Goal: Information Seeking & Learning: Learn about a topic

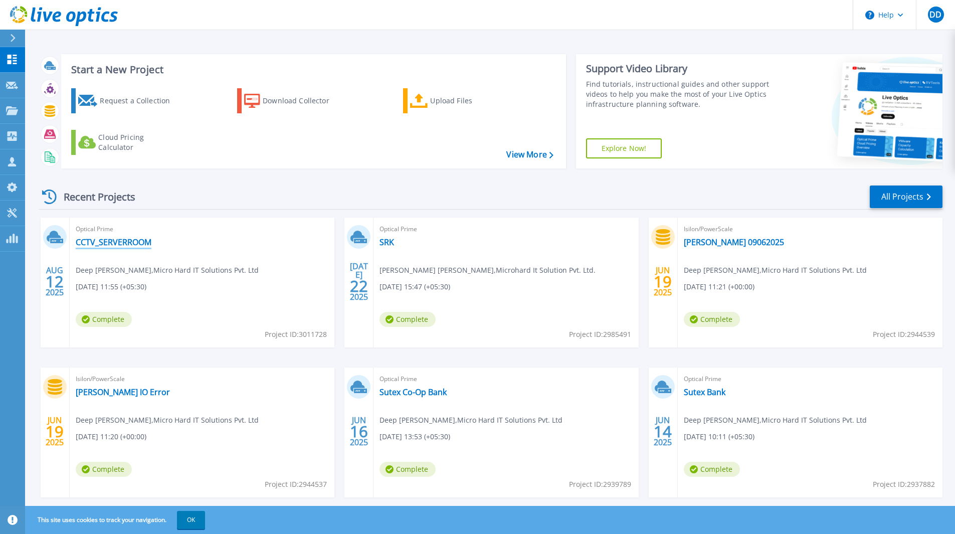
click at [129, 240] on link "CCTV_SERVERROOM" at bounding box center [114, 242] width 76 height 10
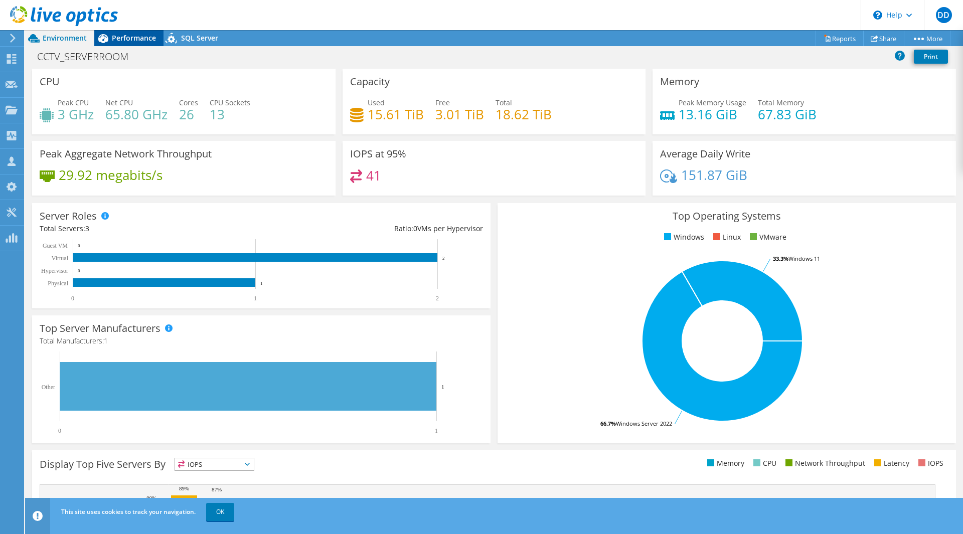
click at [143, 41] on span "Performance" at bounding box center [134, 38] width 44 height 10
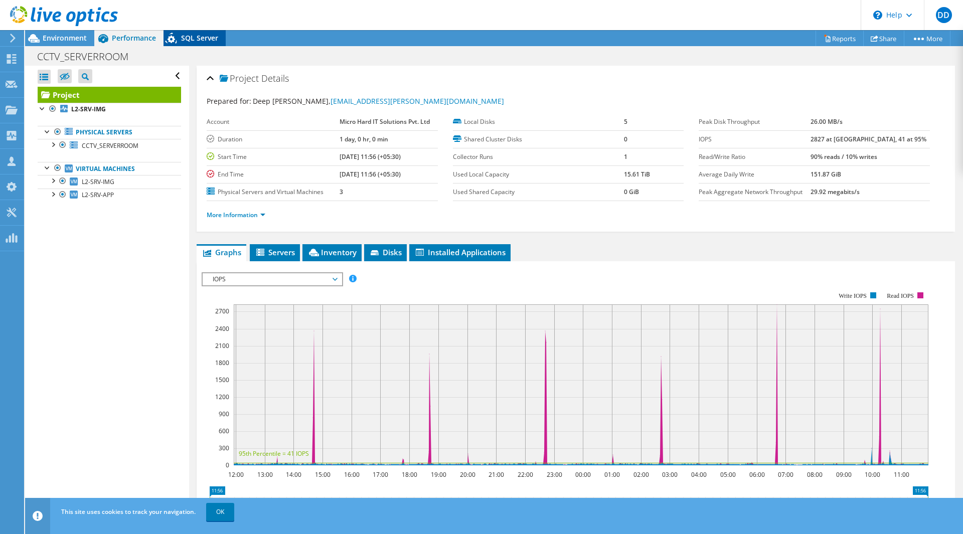
click at [220, 44] on div "SQL Server" at bounding box center [195, 38] width 62 height 16
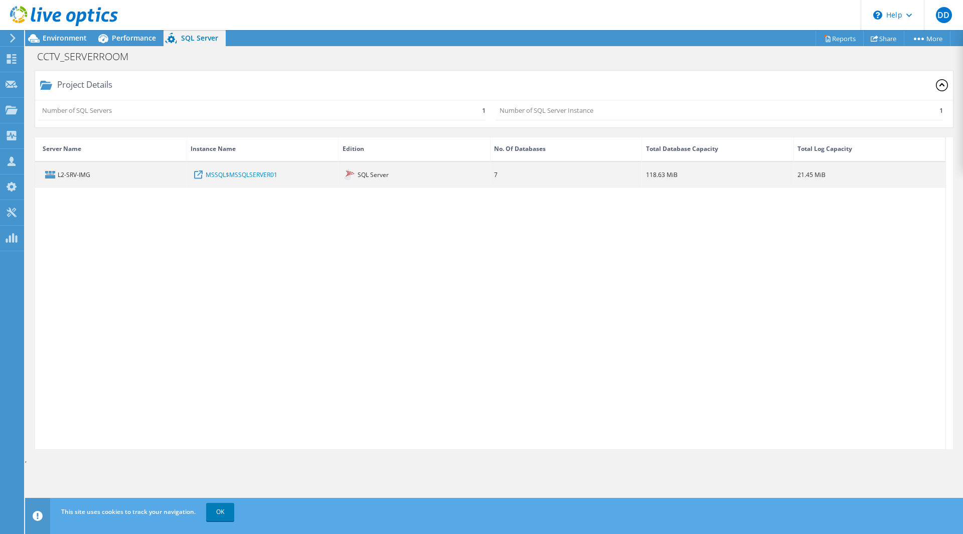
click at [459, 174] on div "SQL Server" at bounding box center [415, 174] width 152 height 25
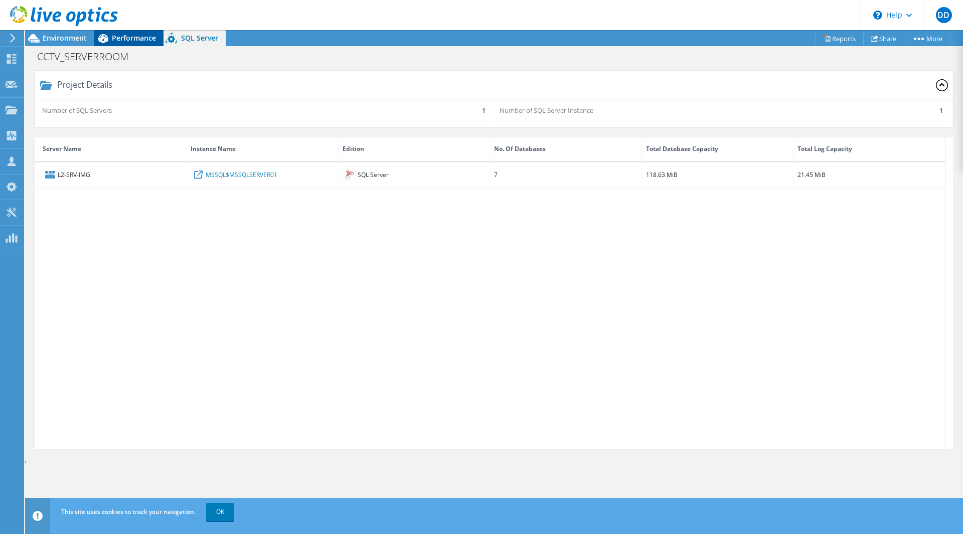
click at [123, 35] on span "Performance" at bounding box center [134, 38] width 44 height 10
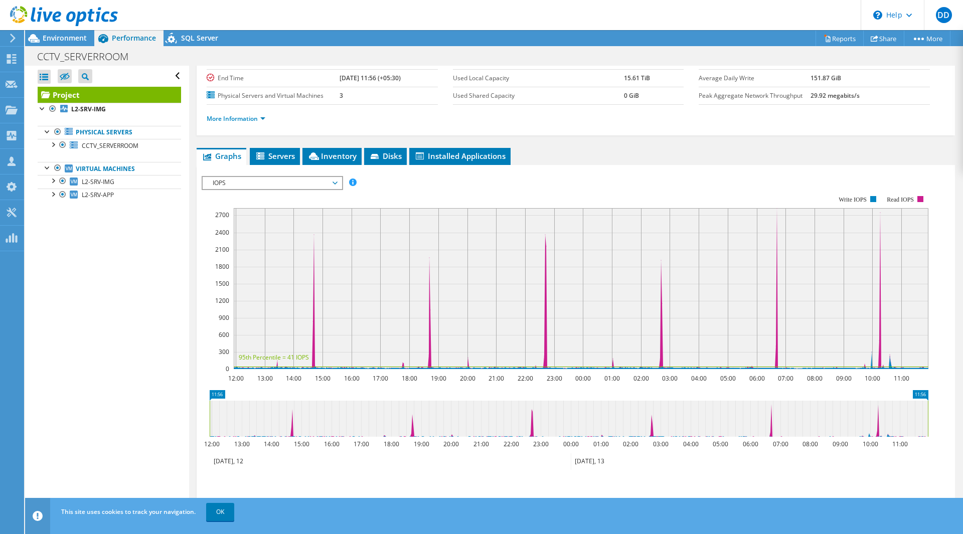
scroll to position [100, 0]
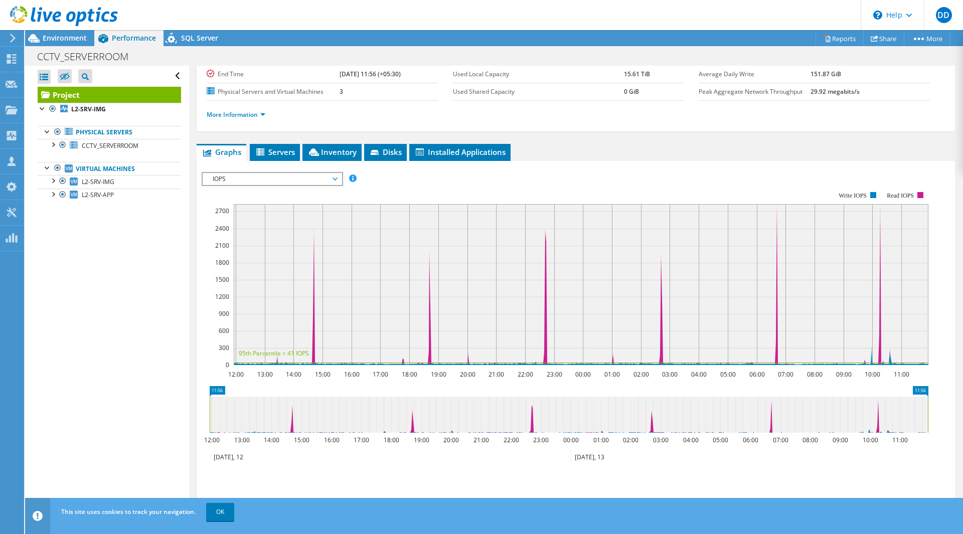
click at [323, 179] on span "IOPS" at bounding box center [272, 179] width 129 height 12
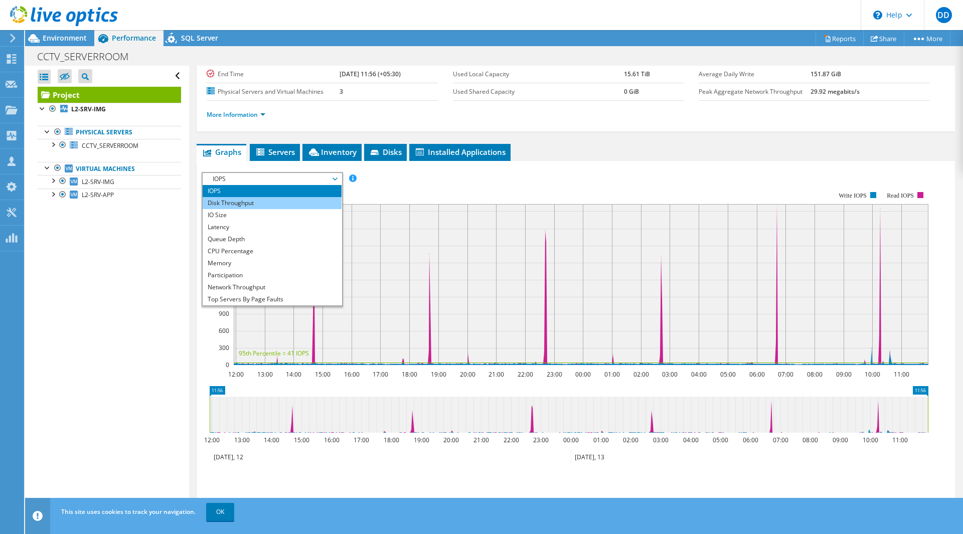
click at [300, 201] on li "Disk Throughput" at bounding box center [272, 203] width 139 height 12
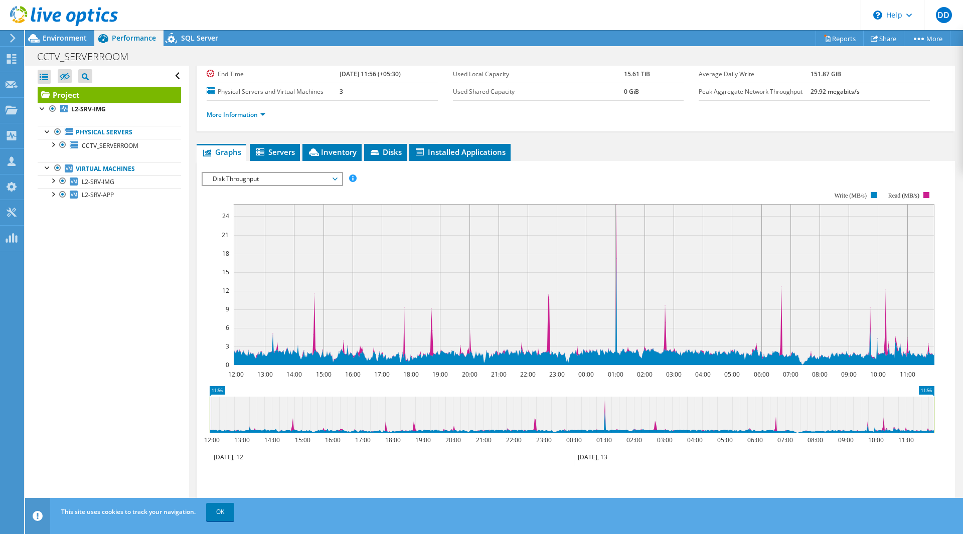
click at [305, 182] on span "Disk Throughput" at bounding box center [272, 179] width 129 height 12
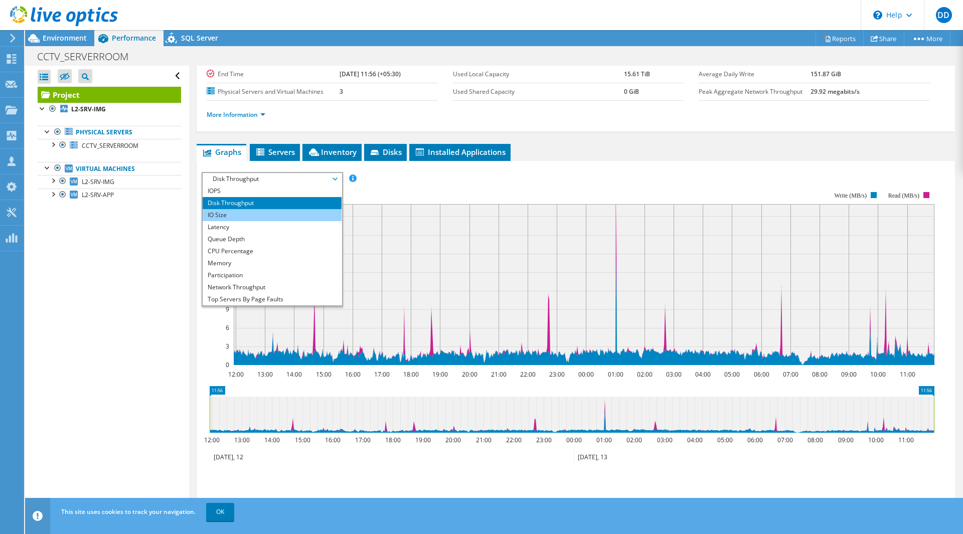
click at [289, 216] on li "IO Size" at bounding box center [272, 215] width 139 height 12
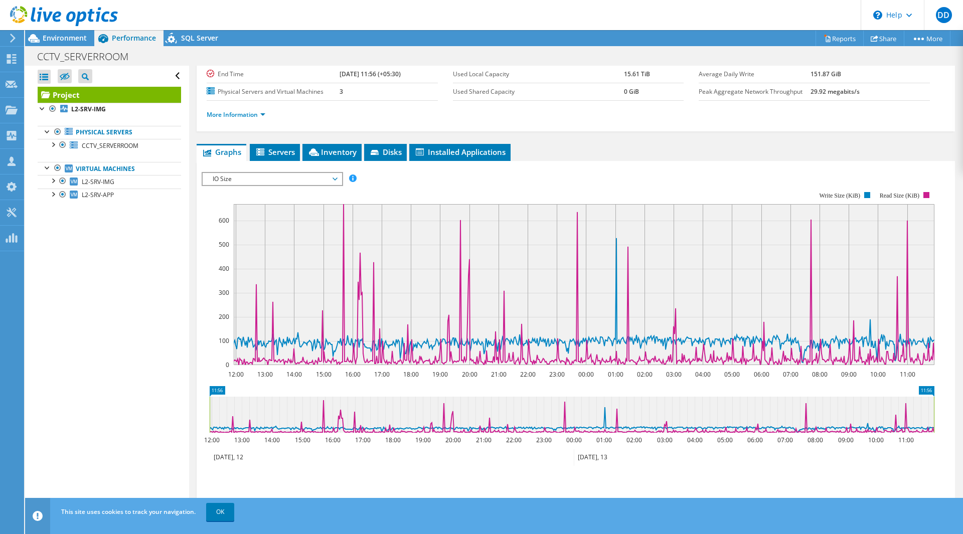
click at [303, 182] on span "IO Size" at bounding box center [272, 179] width 129 height 12
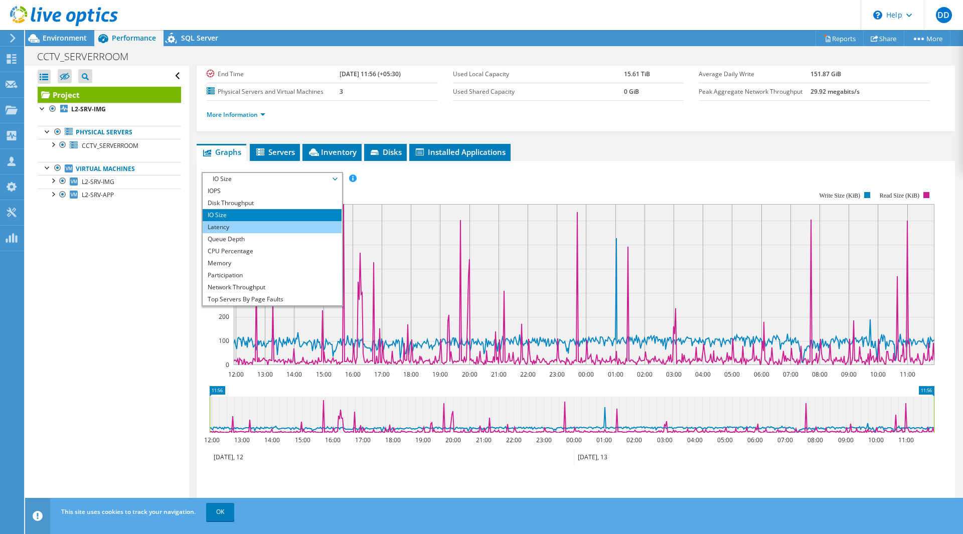
click at [280, 226] on li "Latency" at bounding box center [272, 227] width 139 height 12
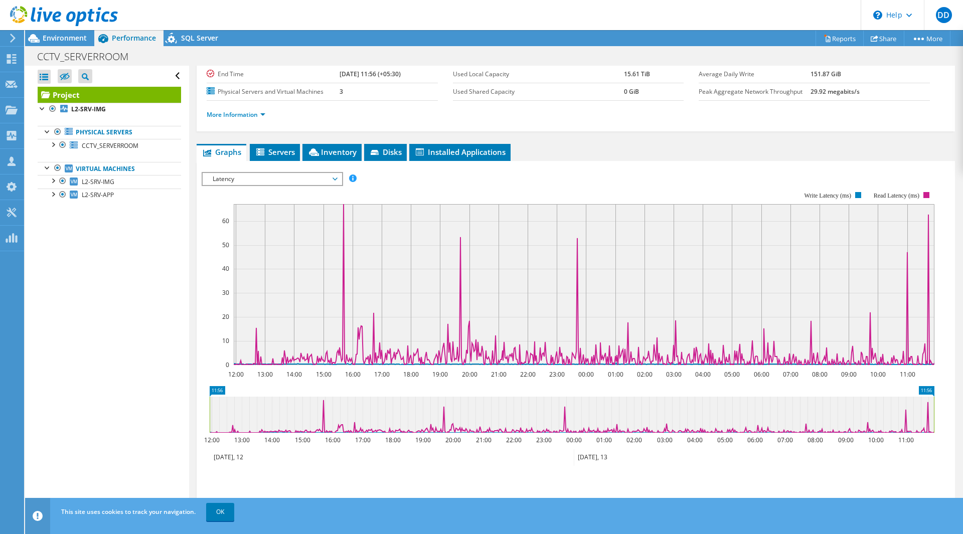
click at [302, 181] on span "Latency" at bounding box center [272, 179] width 129 height 12
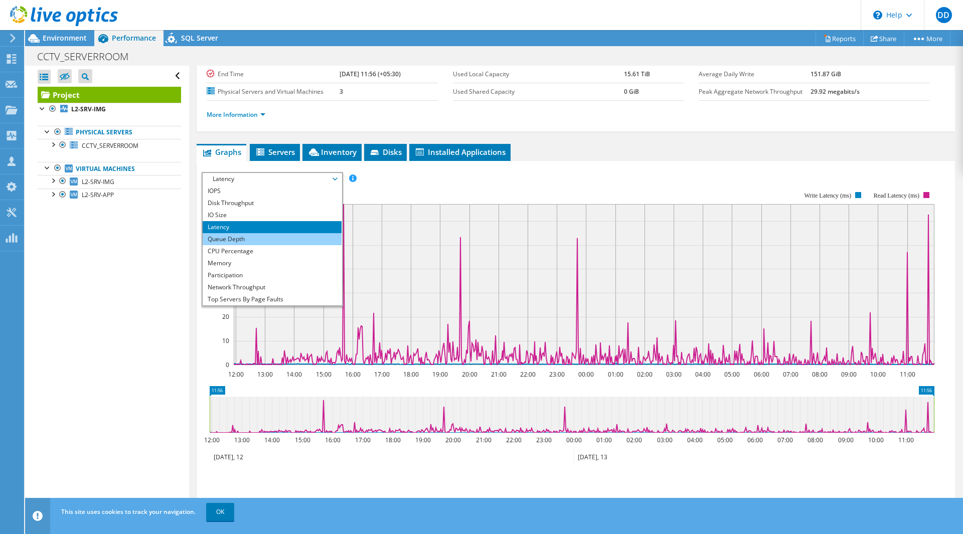
click at [283, 237] on li "Queue Depth" at bounding box center [272, 239] width 139 height 12
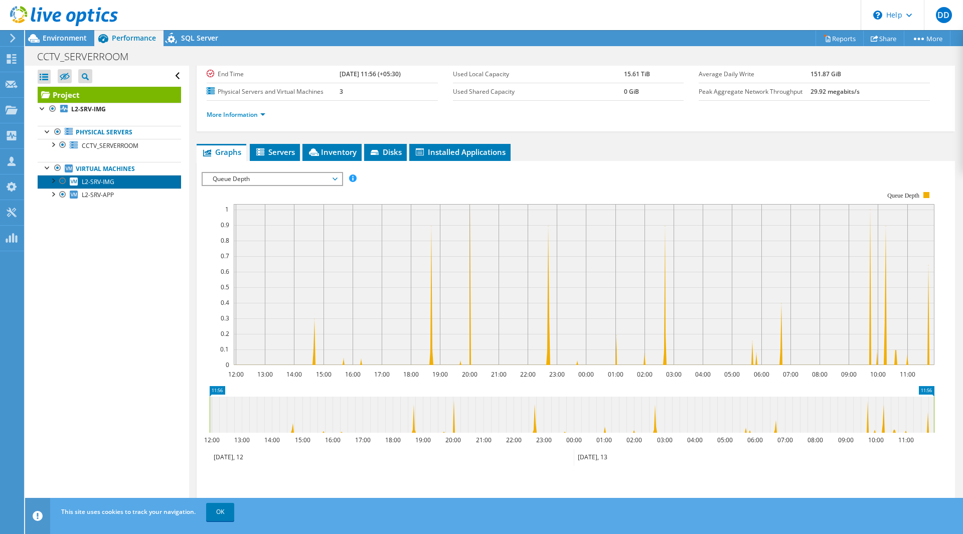
click at [109, 180] on span "L2-SRV-IMG" at bounding box center [98, 182] width 33 height 9
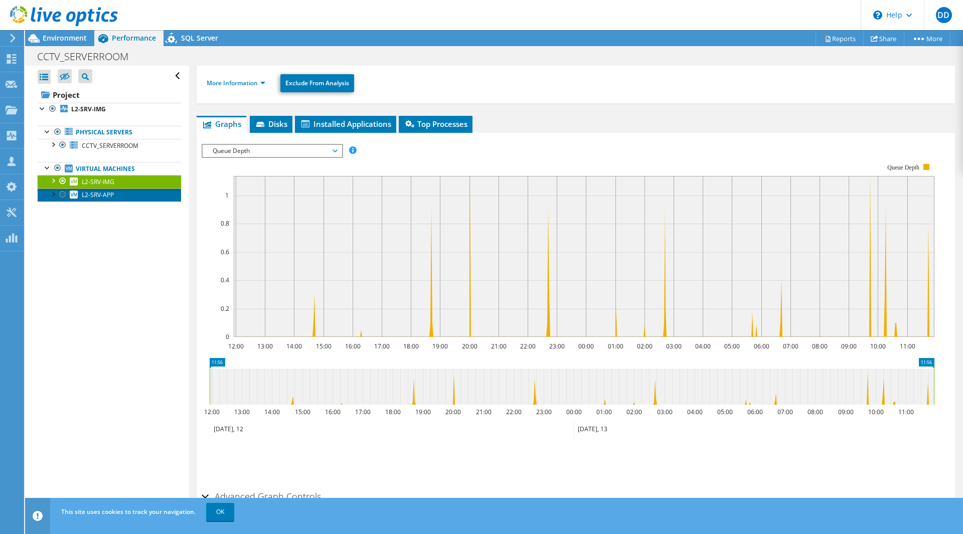
click at [99, 197] on span "L2-SRV-APP" at bounding box center [98, 195] width 32 height 9
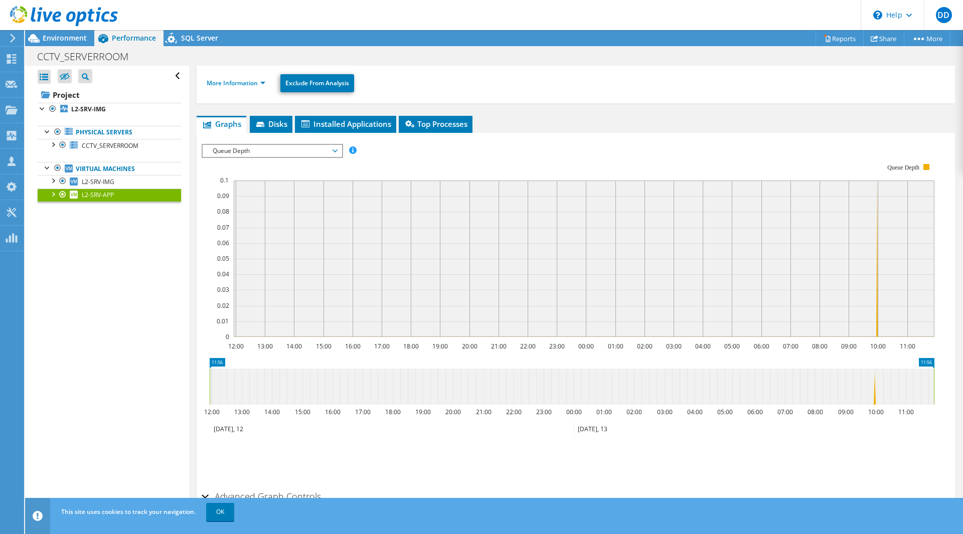
click at [284, 152] on span "Queue Depth" at bounding box center [272, 151] width 129 height 12
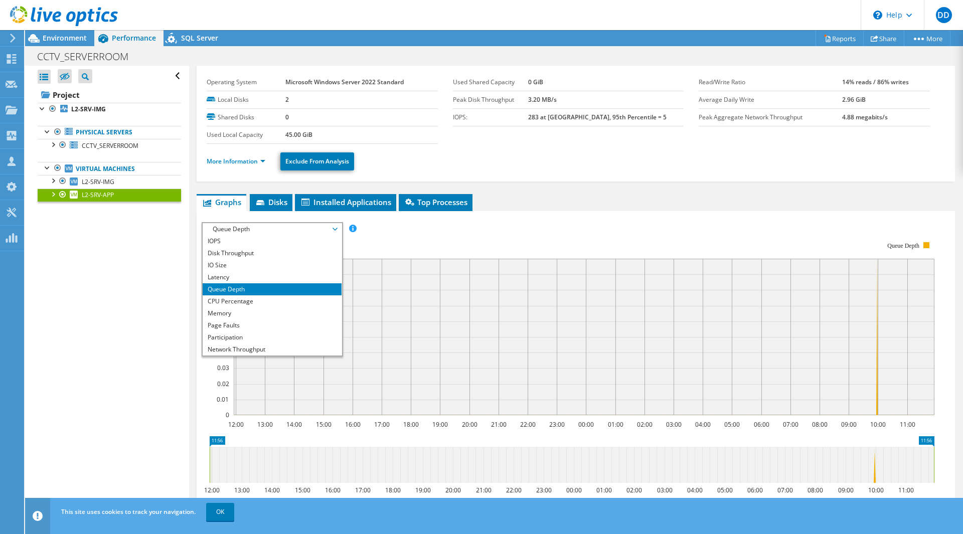
scroll to position [0, 0]
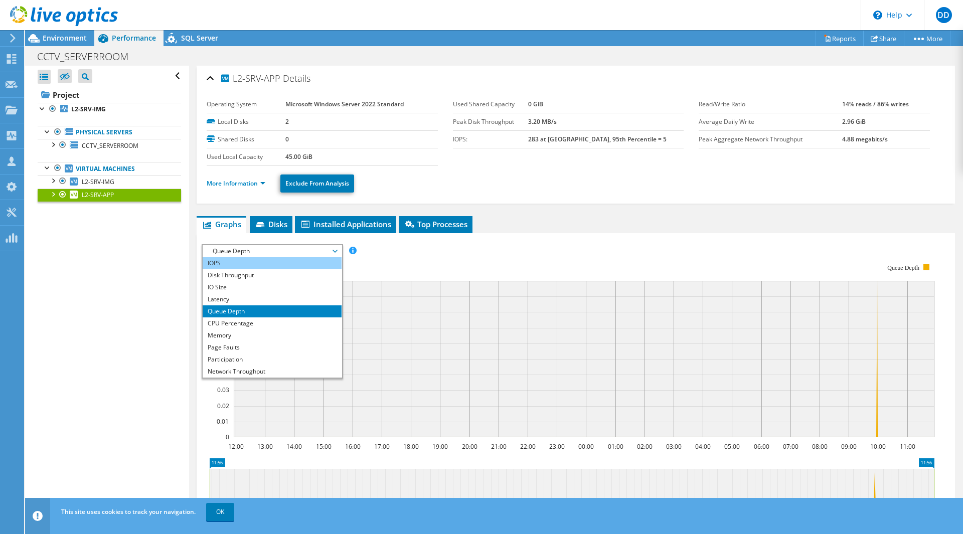
click at [257, 262] on li "IOPS" at bounding box center [272, 263] width 139 height 12
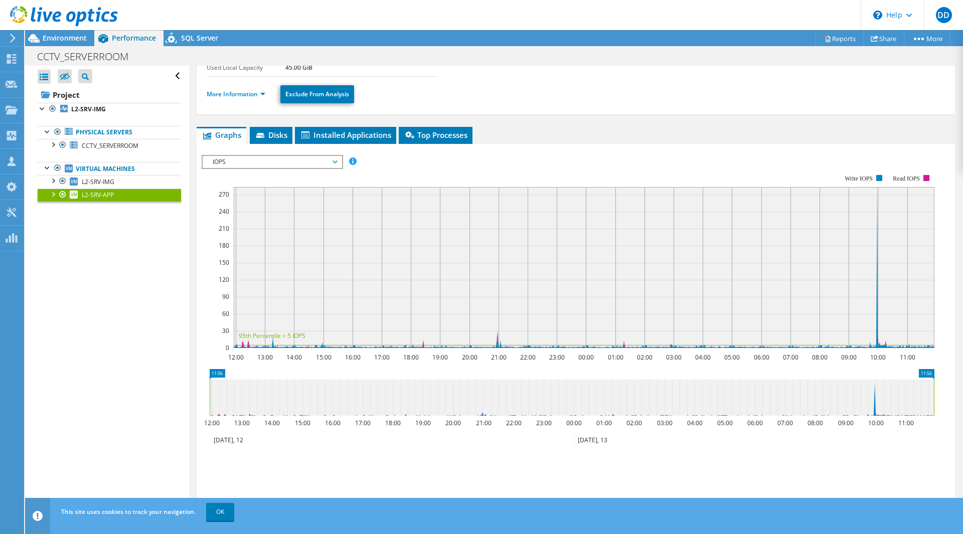
scroll to position [100, 0]
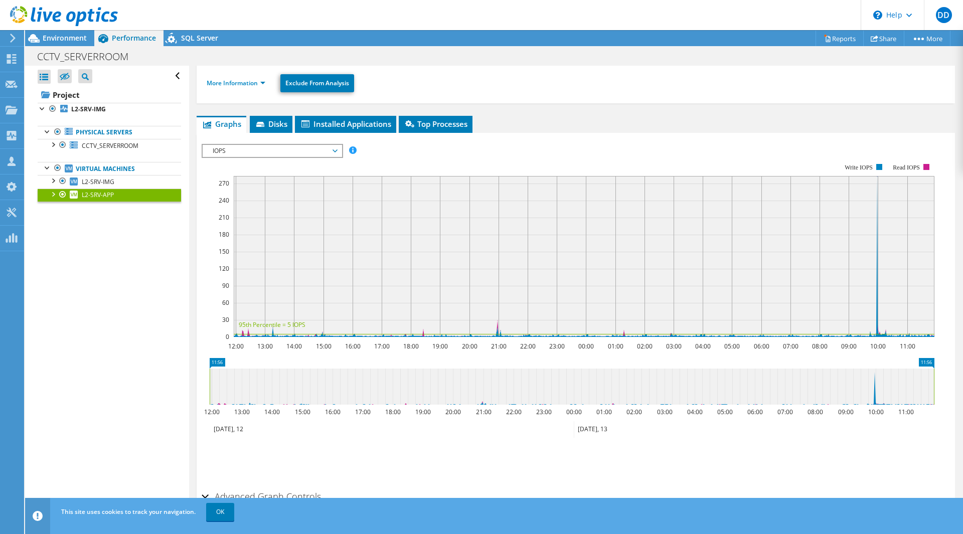
click at [310, 156] on span "IOPS" at bounding box center [272, 151] width 129 height 12
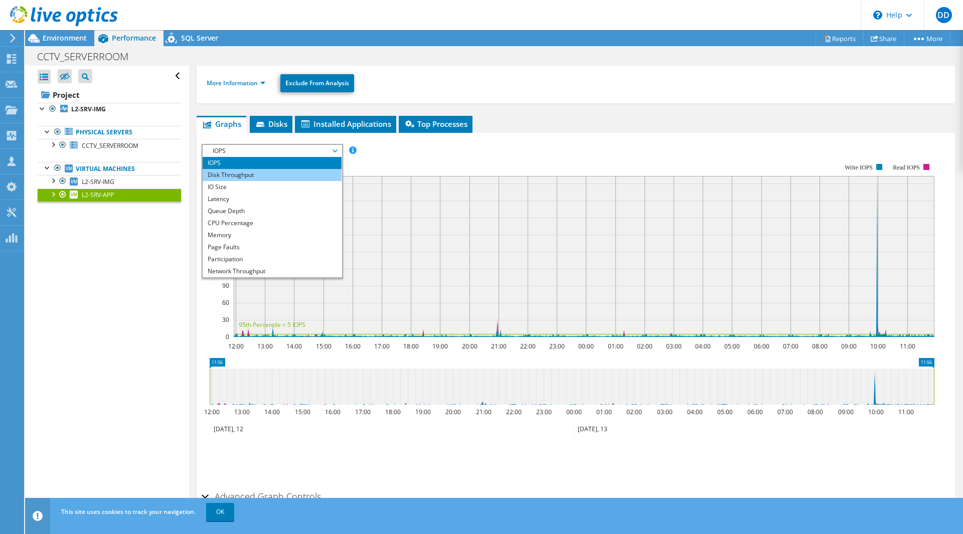
click at [284, 178] on li "Disk Throughput" at bounding box center [272, 175] width 139 height 12
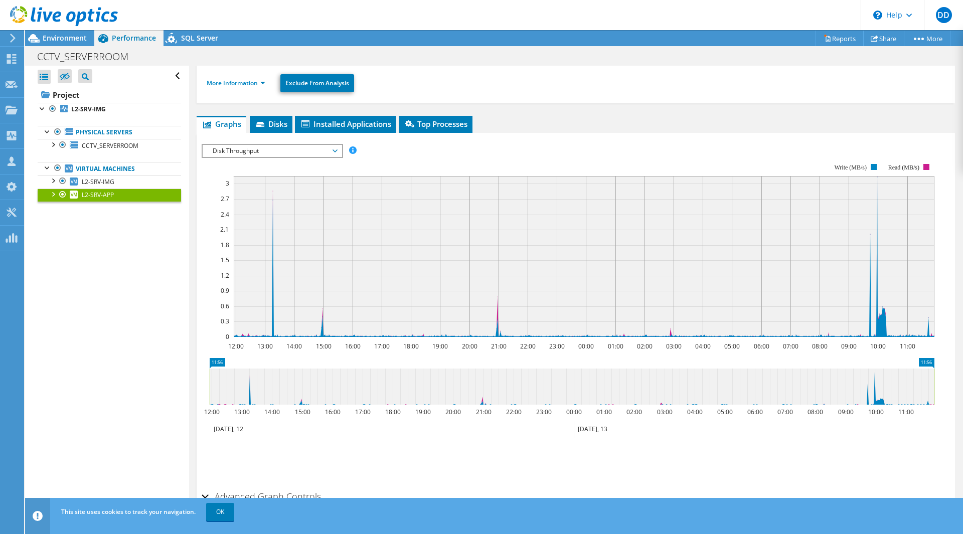
click at [327, 149] on span "Disk Throughput" at bounding box center [272, 151] width 129 height 12
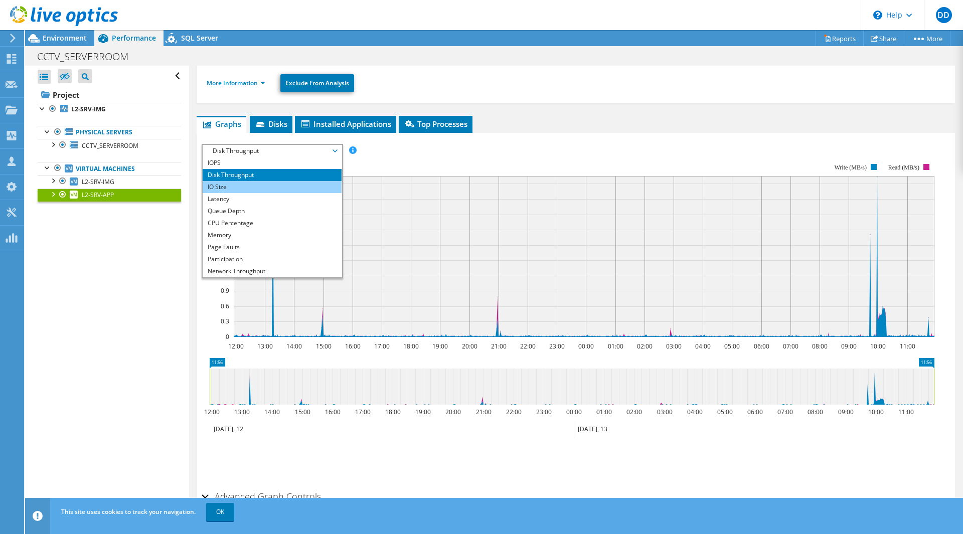
click at [299, 185] on li "IO Size" at bounding box center [272, 187] width 139 height 12
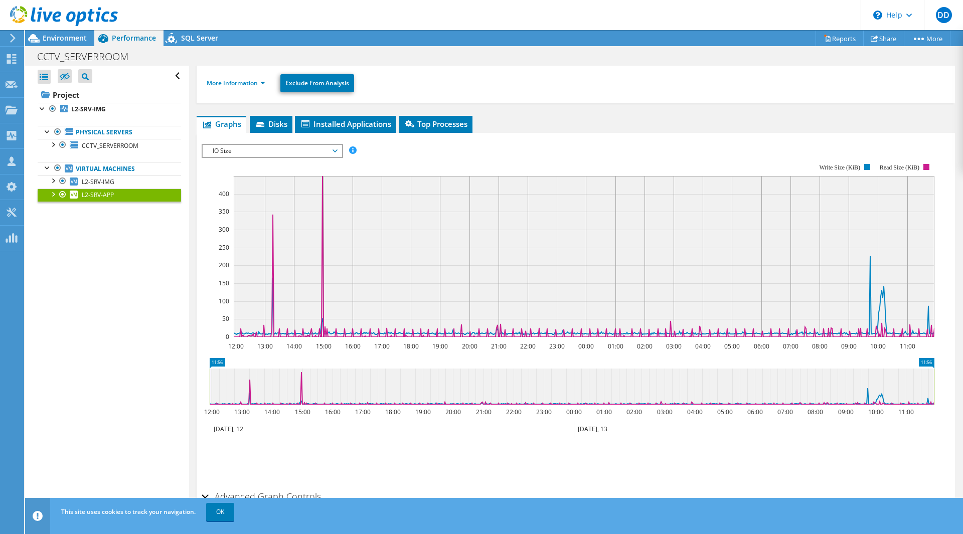
click at [318, 152] on span "IO Size" at bounding box center [272, 151] width 129 height 12
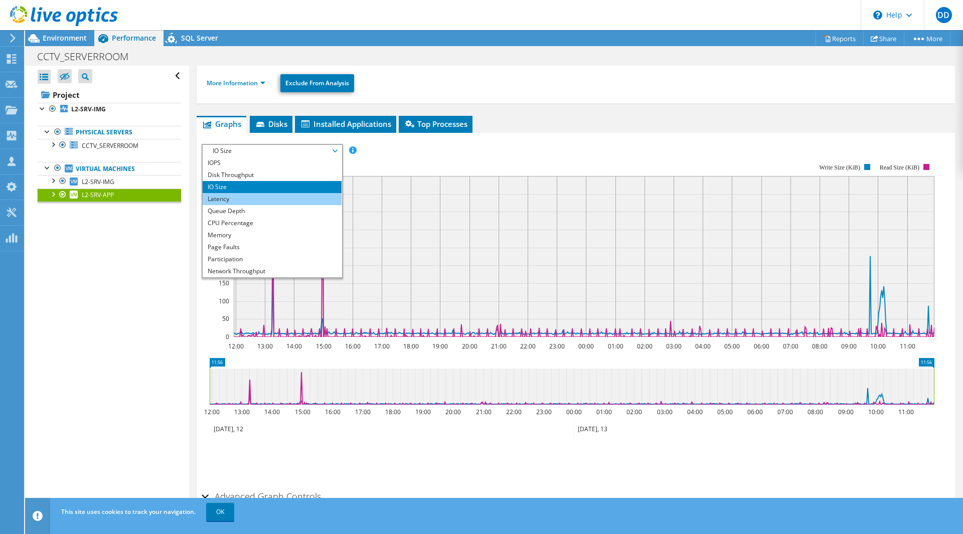
click at [303, 199] on li "Latency" at bounding box center [272, 199] width 139 height 12
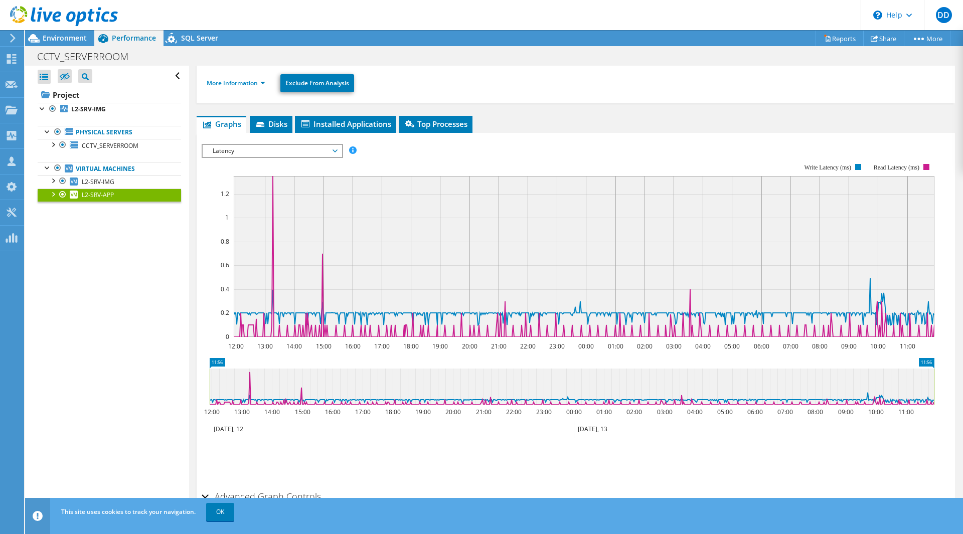
click at [329, 152] on span "Latency" at bounding box center [272, 151] width 129 height 12
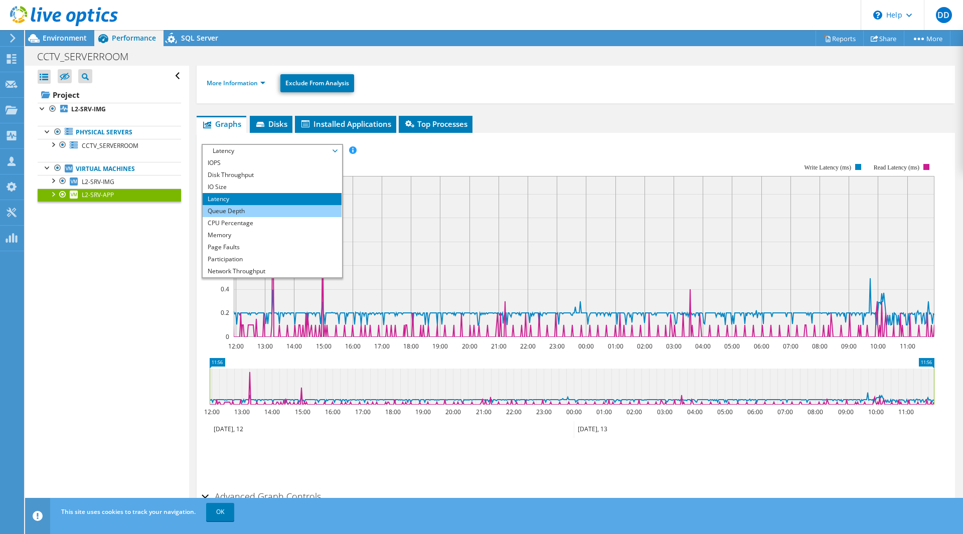
click at [287, 209] on li "Queue Depth" at bounding box center [272, 211] width 139 height 12
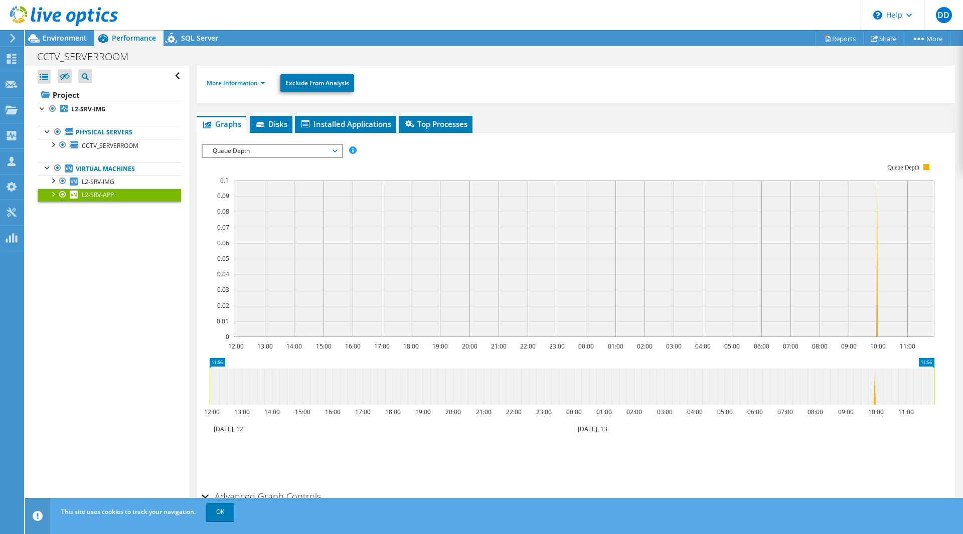
click at [300, 150] on span "Queue Depth" at bounding box center [272, 151] width 129 height 12
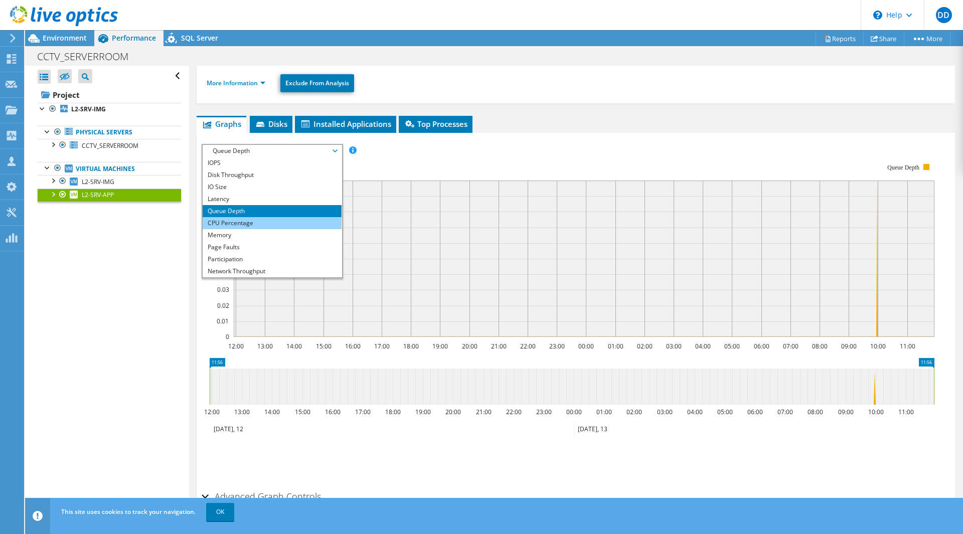
click at [288, 220] on li "CPU Percentage" at bounding box center [272, 223] width 139 height 12
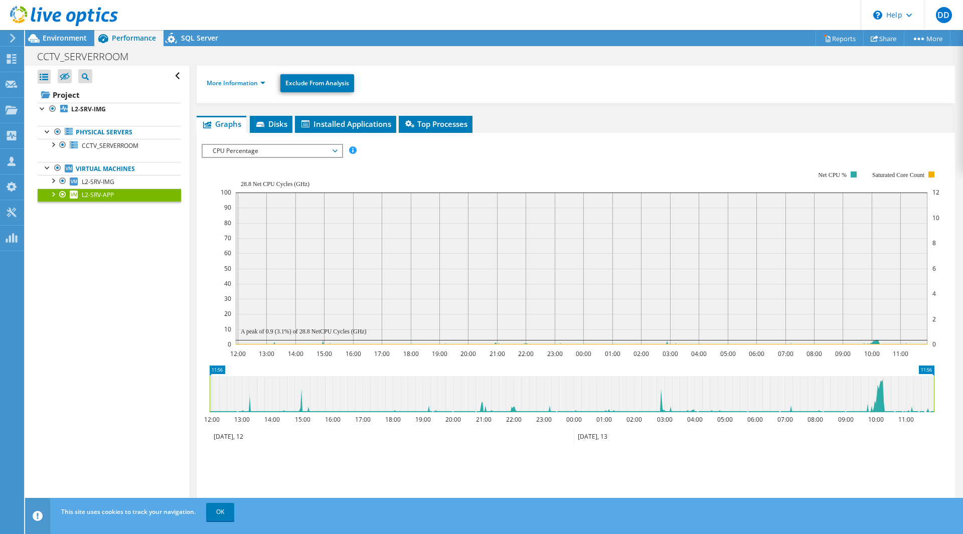
click at [309, 155] on span "CPU Percentage" at bounding box center [272, 151] width 129 height 12
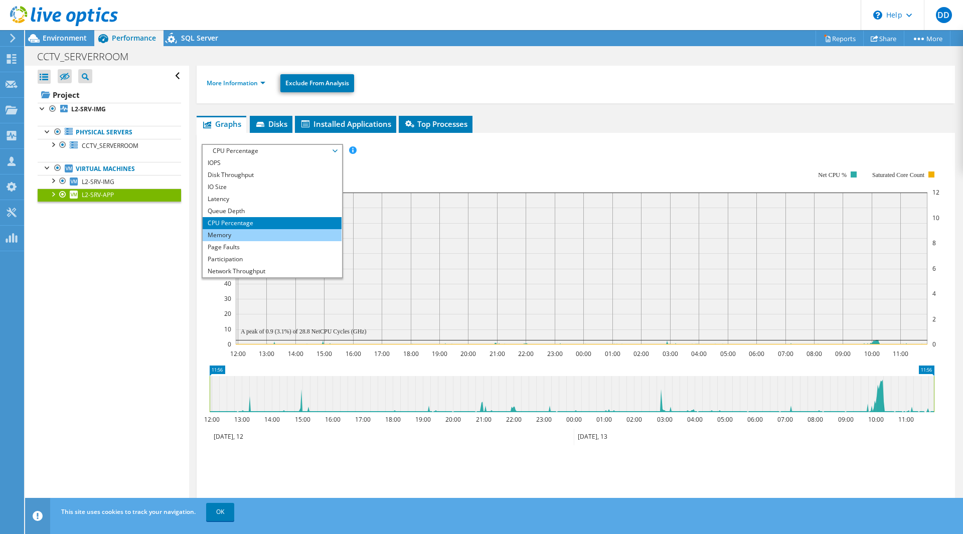
click at [276, 239] on li "Memory" at bounding box center [272, 235] width 139 height 12
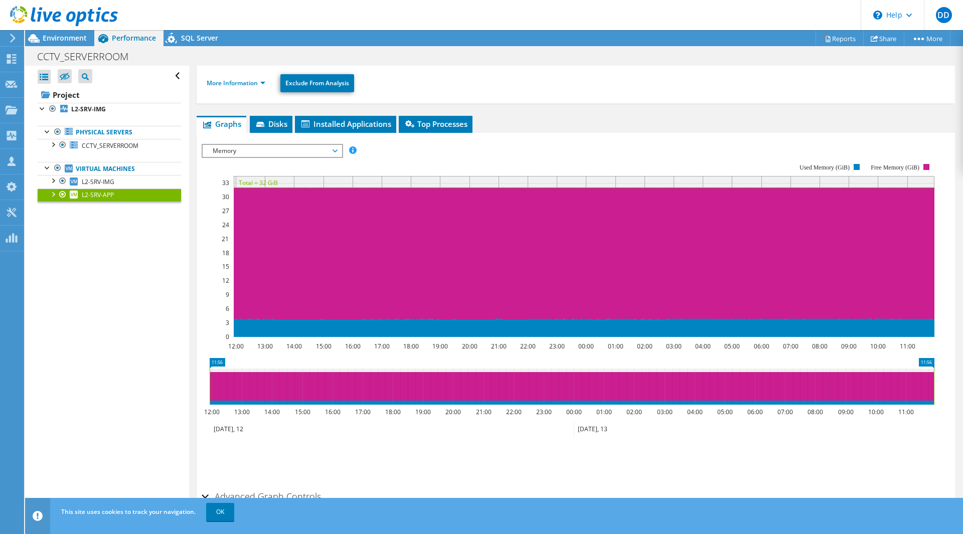
click at [296, 152] on span "Memory" at bounding box center [272, 151] width 129 height 12
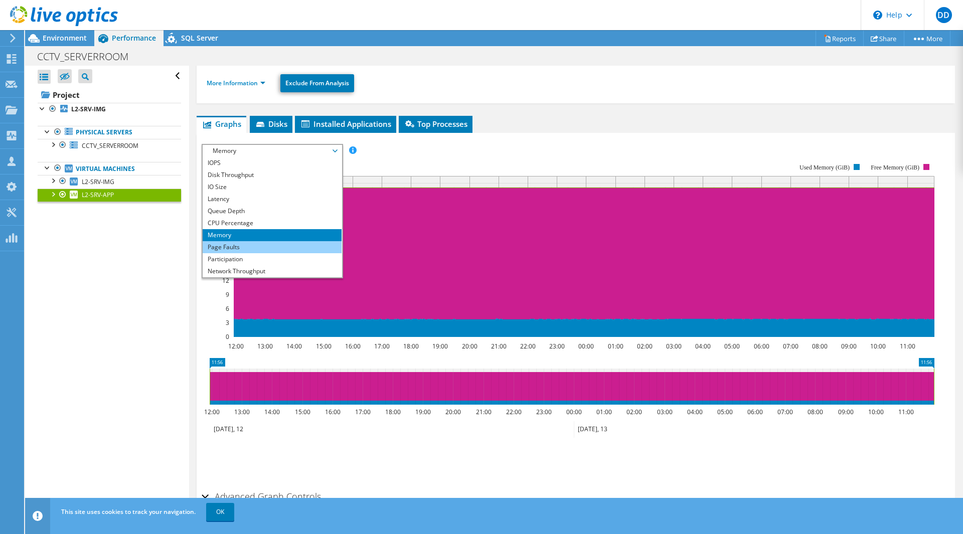
click at [292, 244] on li "Page Faults" at bounding box center [272, 247] width 139 height 12
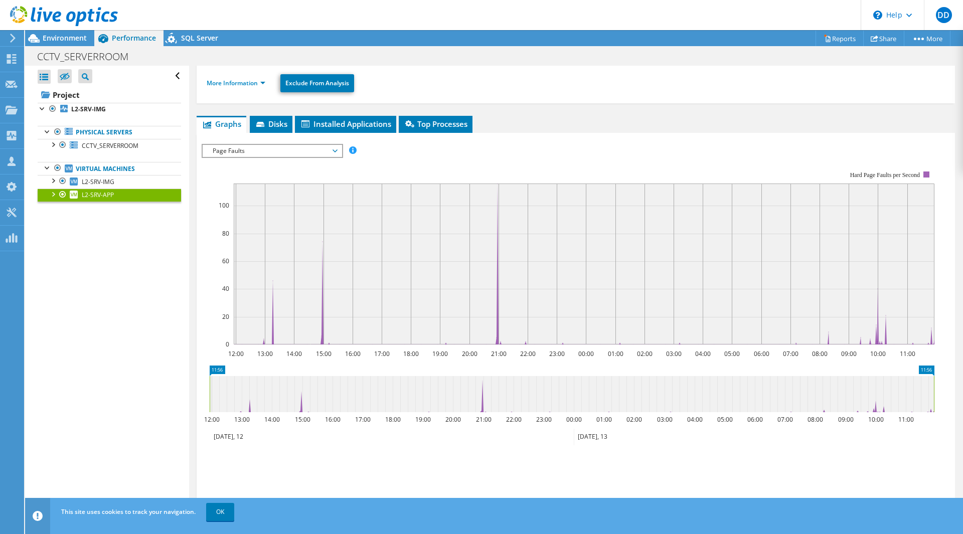
click at [294, 152] on span "Page Faults" at bounding box center [272, 151] width 129 height 12
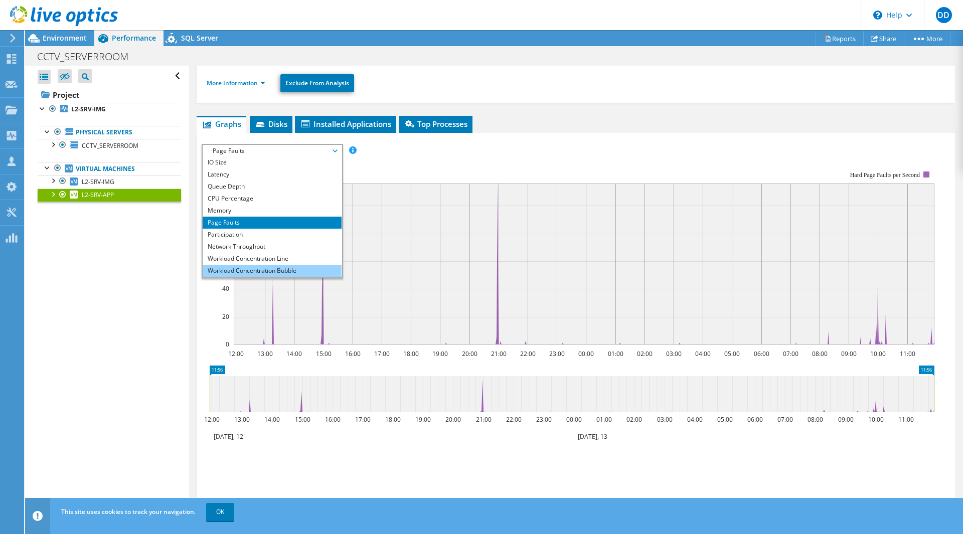
scroll to position [36, 0]
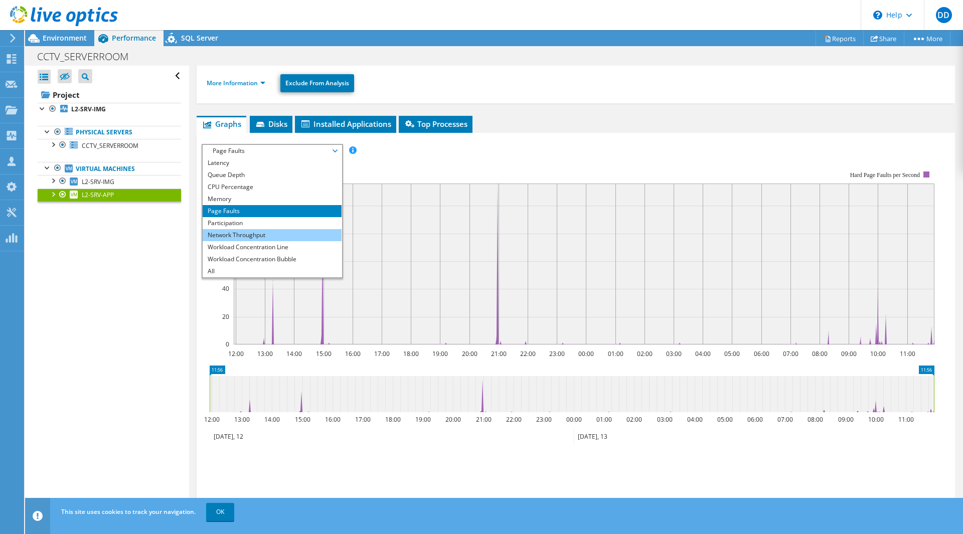
click at [265, 236] on li "Network Throughput" at bounding box center [272, 235] width 139 height 12
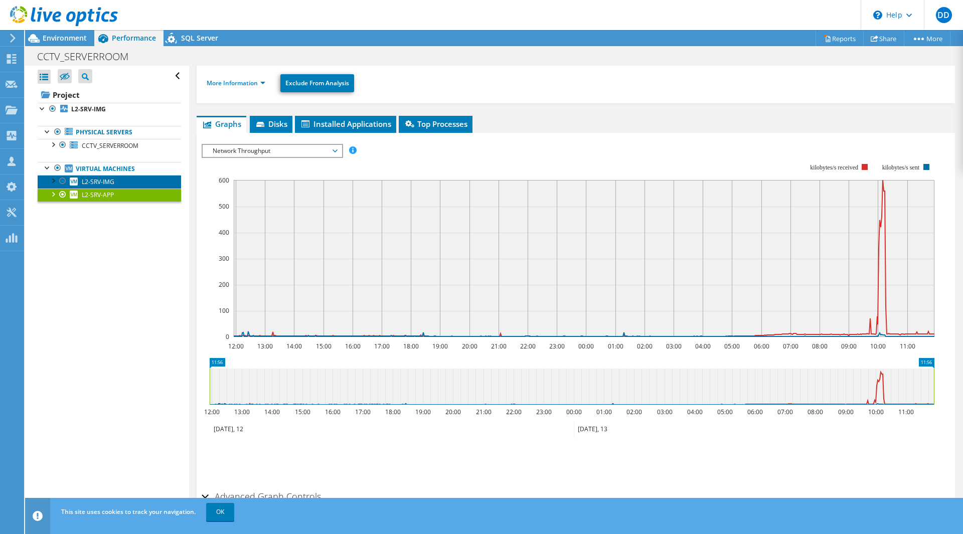
click at [109, 181] on span "L2-SRV-IMG" at bounding box center [98, 182] width 33 height 9
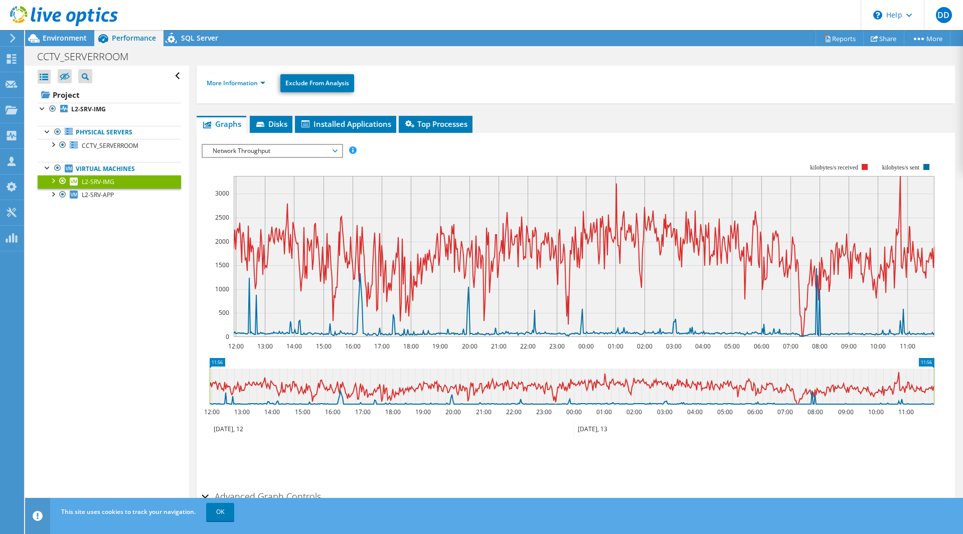
click at [289, 153] on span "Network Throughput" at bounding box center [272, 151] width 129 height 12
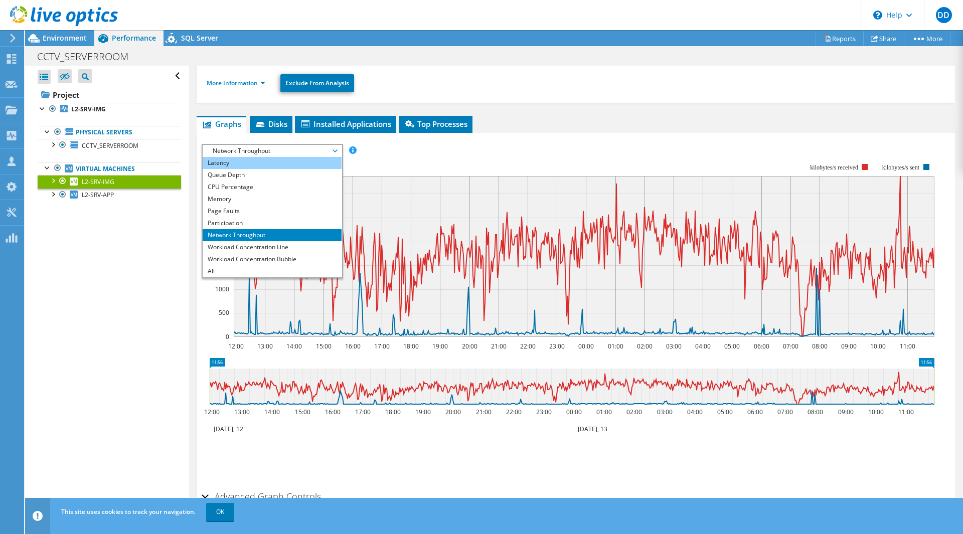
click at [272, 165] on li "Latency" at bounding box center [272, 163] width 139 height 12
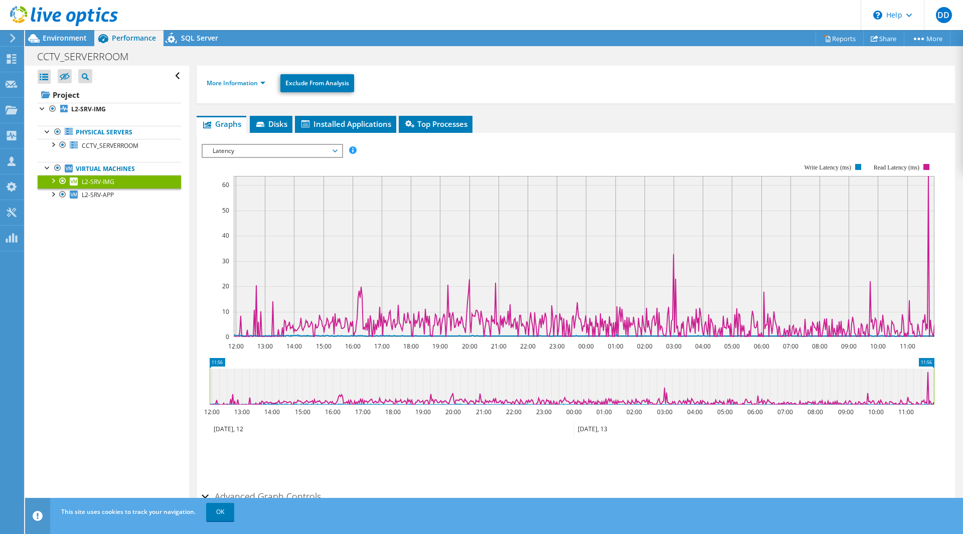
click at [280, 155] on span "Latency" at bounding box center [272, 151] width 129 height 12
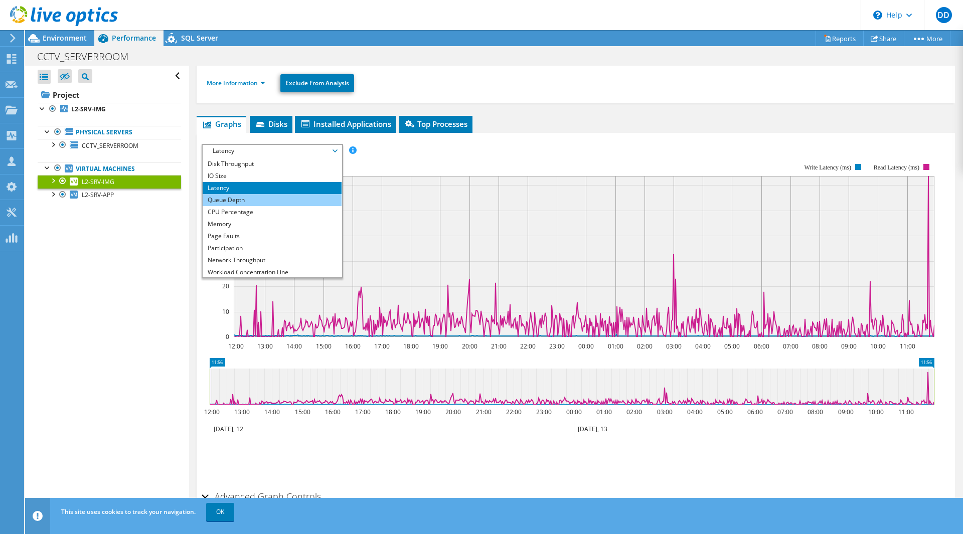
scroll to position [0, 0]
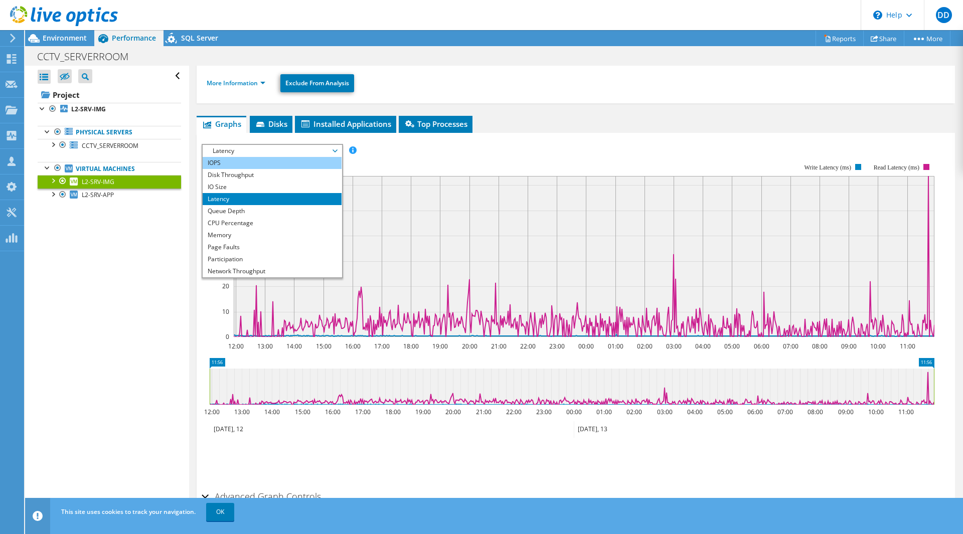
click at [260, 167] on li "IOPS" at bounding box center [272, 163] width 139 height 12
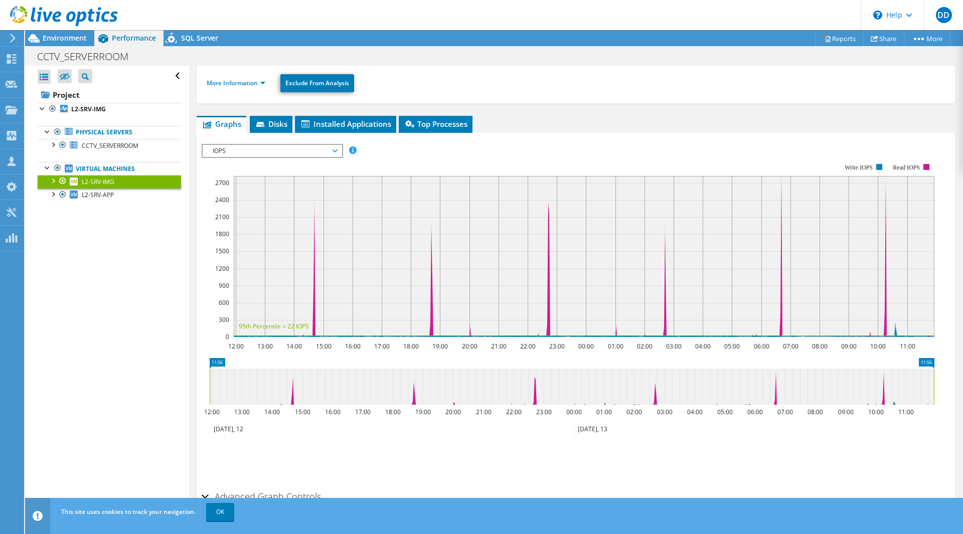
click at [312, 155] on span "IOPS" at bounding box center [272, 151] width 129 height 12
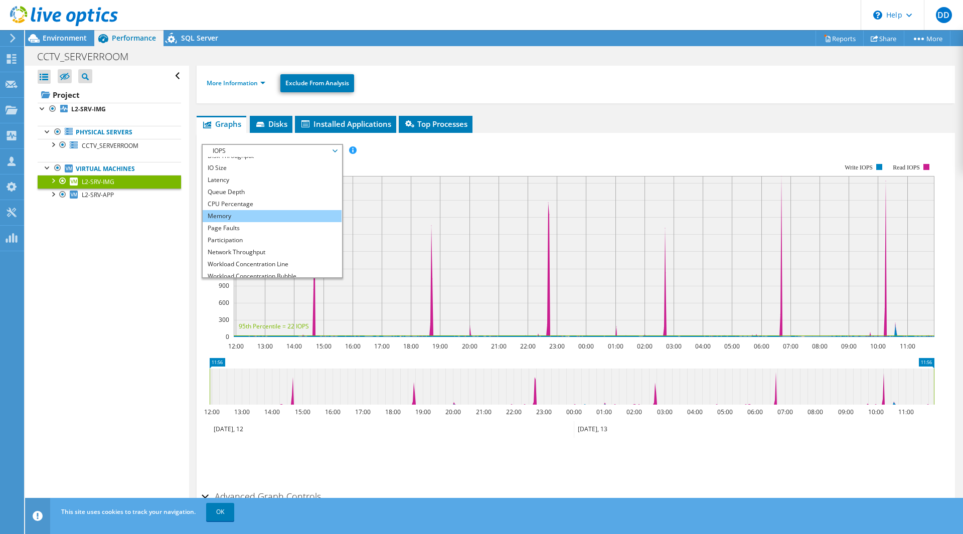
scroll to position [36, 0]
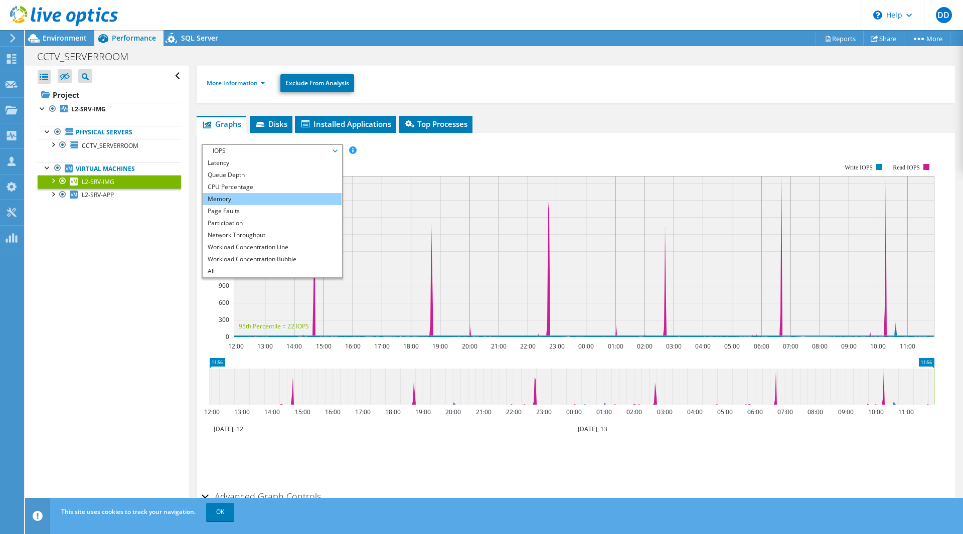
click at [254, 198] on li "Memory" at bounding box center [272, 199] width 139 height 12
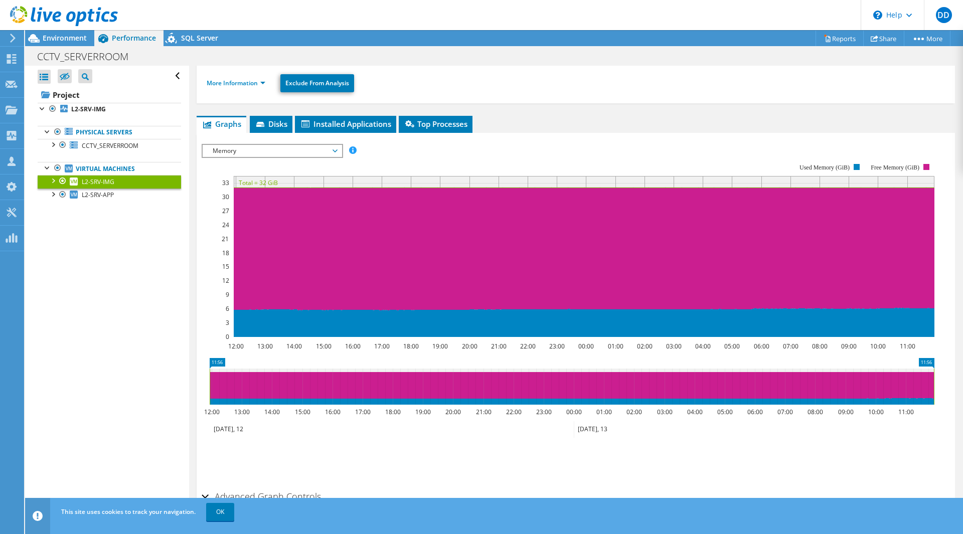
click at [292, 149] on span "Memory" at bounding box center [272, 151] width 129 height 12
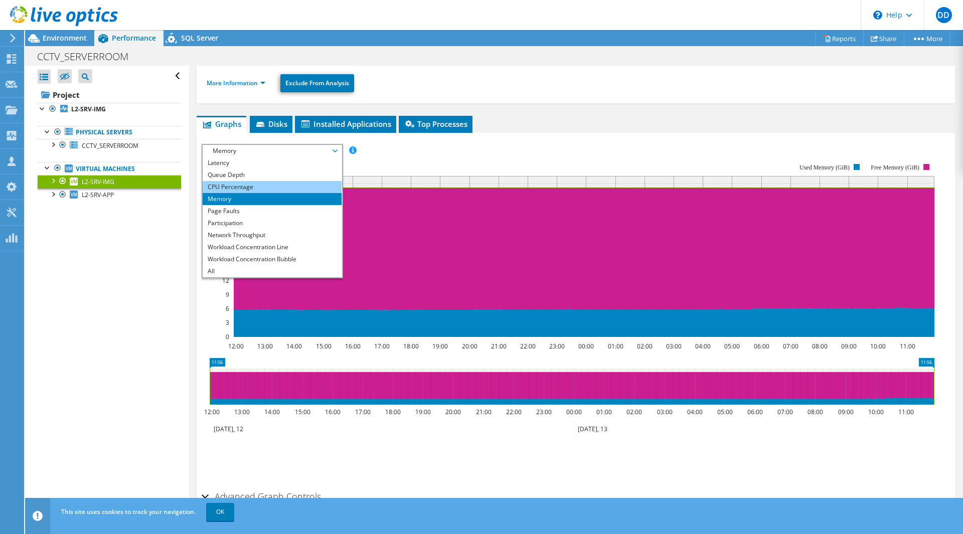
click at [270, 190] on li "CPU Percentage" at bounding box center [272, 187] width 139 height 12
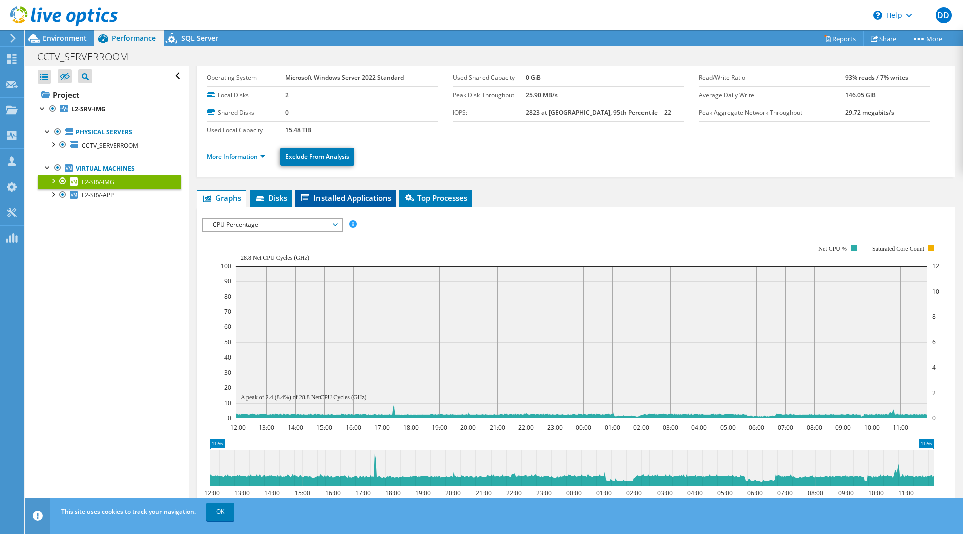
scroll to position [0, 0]
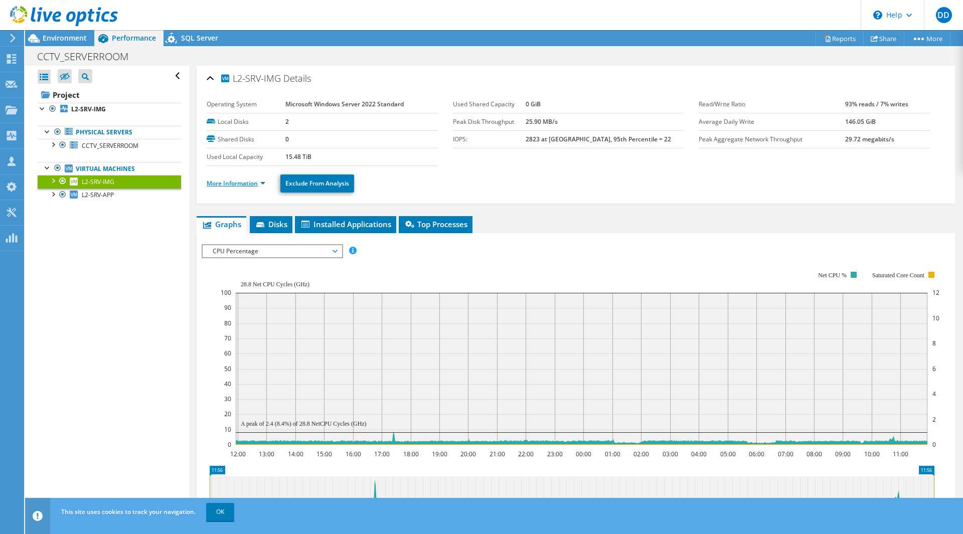
click at [237, 186] on link "More Information" at bounding box center [236, 183] width 59 height 9
